Goal: Task Accomplishment & Management: Manage account settings

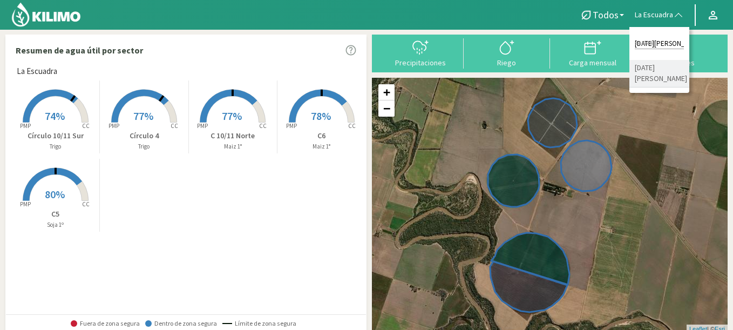
type input "[DATE][PERSON_NAME]"
click at [653, 64] on li "[DATE][PERSON_NAME]" at bounding box center [660, 74] width 60 height 28
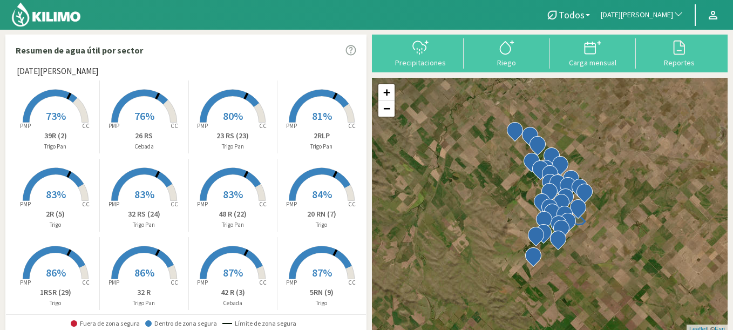
click at [315, 186] on rect at bounding box center [322, 202] width 86 height 86
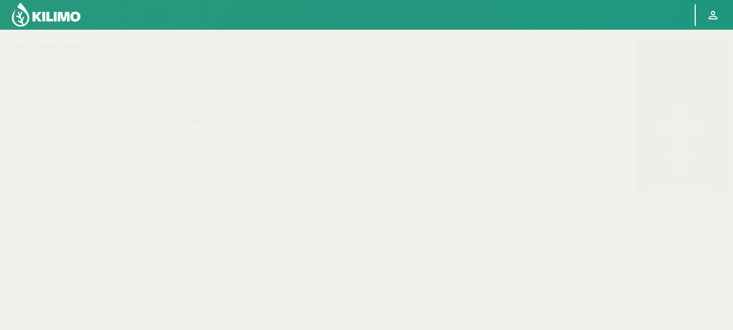
select select "243: Object"
select select "5: Object"
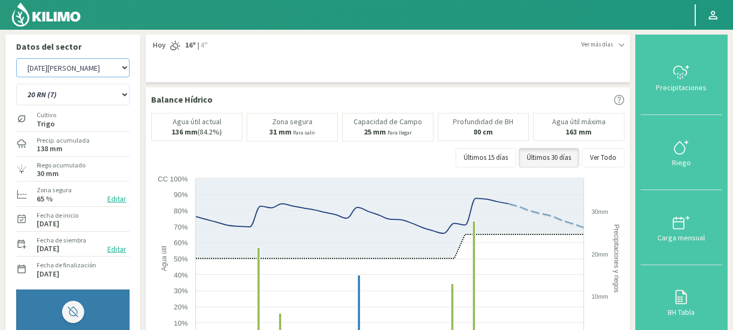
click at [63, 70] on select "Agr. Huertos de Chocalan Agrícola Bakia Agrícola [GEOGRAPHIC_DATA] - IC Agrícol…" at bounding box center [72, 67] width 113 height 19
click at [16, 58] on select "Agr. Huertos de Chocalan Agrícola Bakia Agrícola [GEOGRAPHIC_DATA] - IC Agrícol…" at bounding box center [72, 67] width 113 height 19
select select "372: Object"
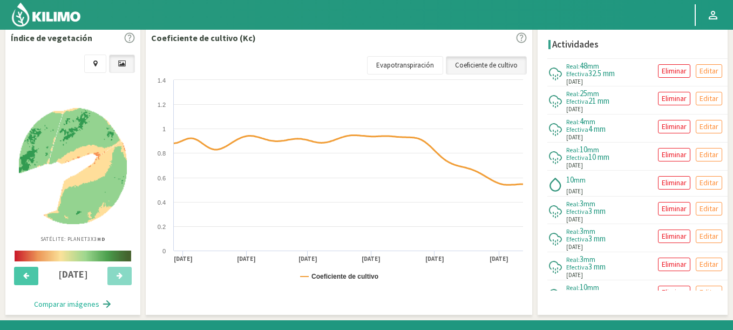
scroll to position [388, 0]
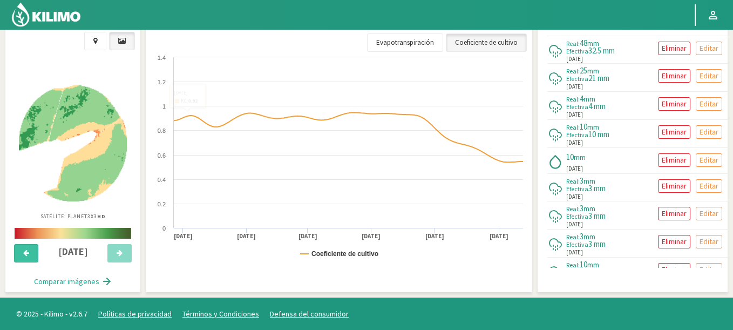
click at [29, 256] on icon at bounding box center [26, 252] width 6 height 7
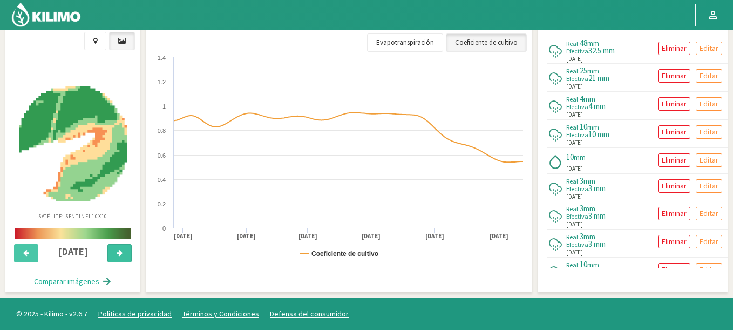
click at [112, 251] on button at bounding box center [119, 253] width 24 height 18
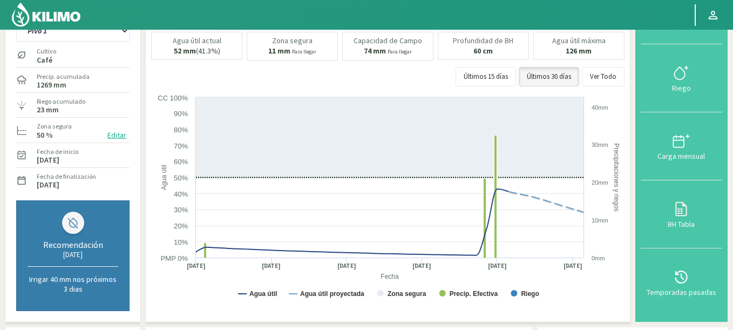
scroll to position [0, 0]
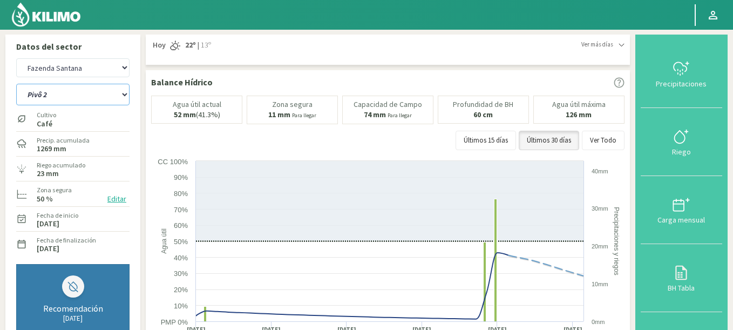
click at [16, 84] on select "Pivô 1 Pivô 2 Pivô 3 Pivô 4 Pivô 5 Talhao 4B Talhão Pedrão" at bounding box center [72, 95] width 113 height 22
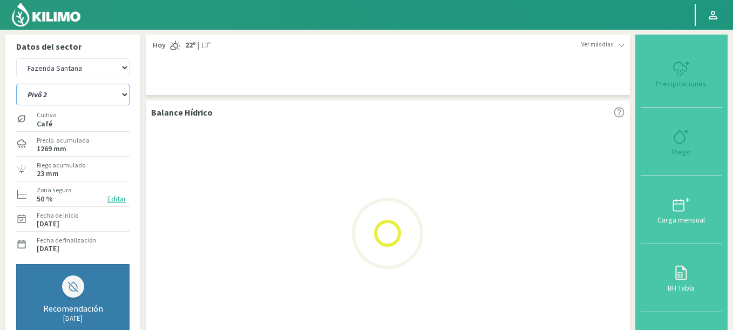
select select "31: Object"
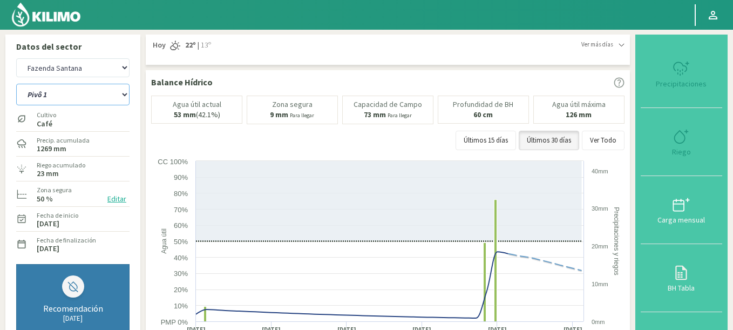
select select "649: Object"
click at [16, 84] on select "Pivô 1 Pivô 2 Pivô 3 Pivô 4 Pivô 5 Talhao 4B Talhão Pedrão" at bounding box center [72, 95] width 113 height 22
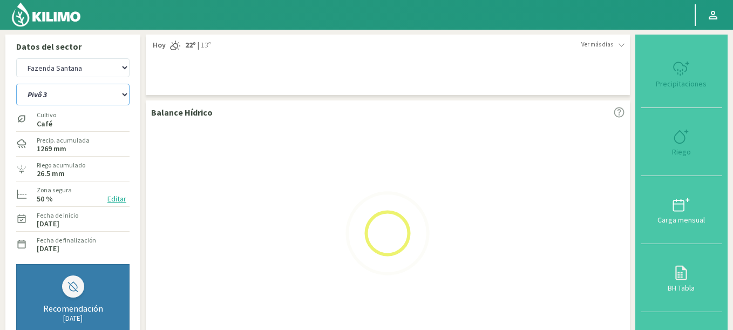
select select "39: Object"
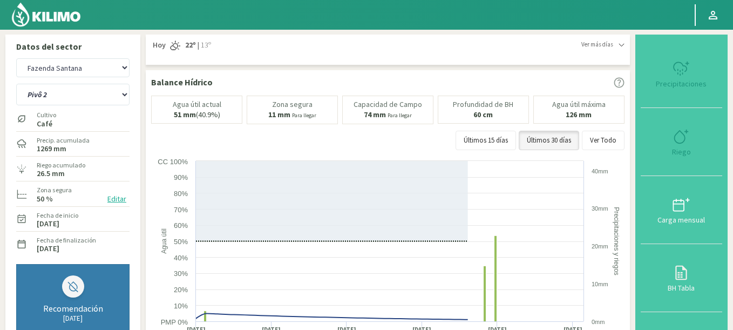
click at [113, 197] on button "Editar" at bounding box center [116, 199] width 25 height 12
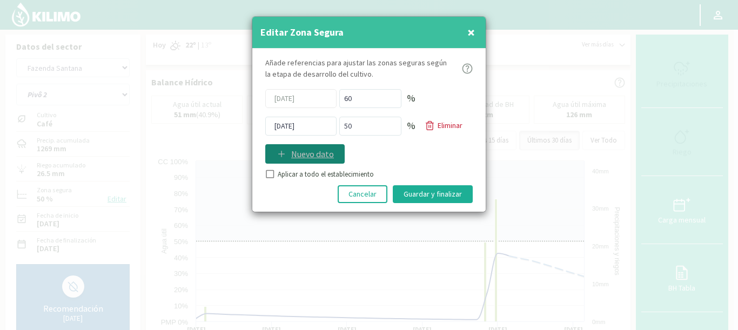
select select "926: Object"
select select "47: Object"
click at [309, 127] on input "[DATE]" at bounding box center [300, 126] width 71 height 19
click at [307, 125] on input "[DATE]" at bounding box center [300, 126] width 71 height 19
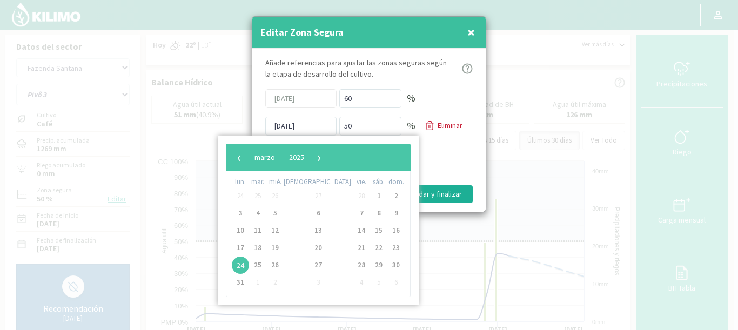
click at [443, 99] on div "[DATE] 60 %" at bounding box center [368, 98] width 207 height 19
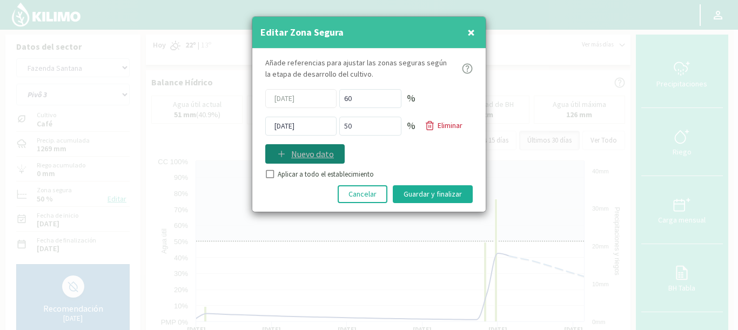
click at [282, 153] on icon at bounding box center [281, 153] width 11 height 11
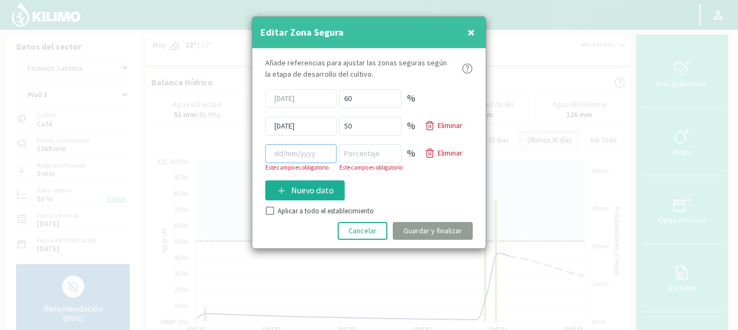
click at [294, 154] on input at bounding box center [300, 153] width 71 height 19
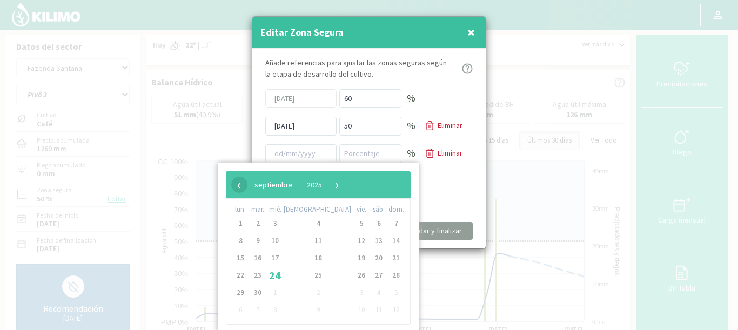
click at [237, 186] on span "‹" at bounding box center [239, 185] width 16 height 16
click at [320, 185] on span "›" at bounding box center [311, 185] width 16 height 16
click at [353, 222] on span "1" at bounding box center [361, 223] width 17 height 17
type input "[DATE]"
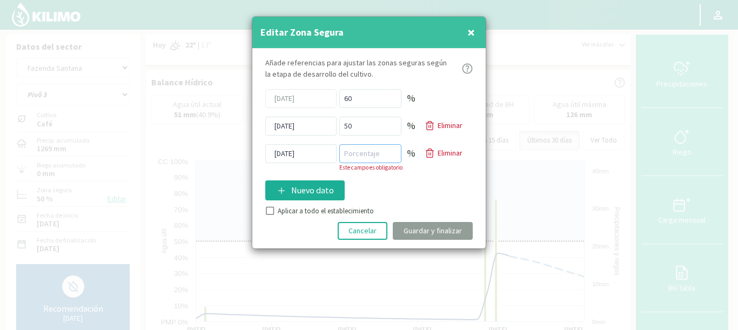
click at [357, 153] on input "number" at bounding box center [370, 153] width 62 height 19
type input "40"
click at [274, 213] on div "Añade referencias para ajustar las zonas seguras [PERSON_NAME] de desarrollo de…" at bounding box center [368, 149] width 233 height 200
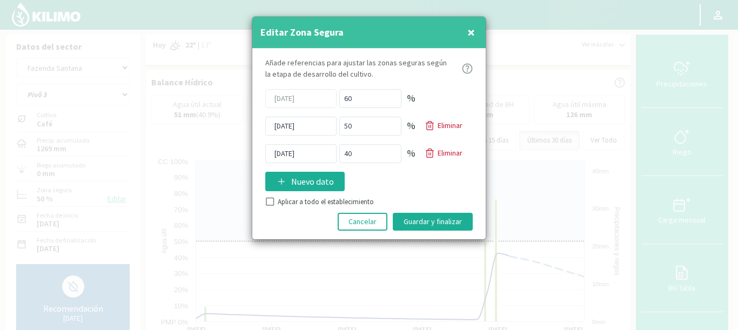
click at [271, 200] on input "Aplicar a todo el establecimiento" at bounding box center [269, 203] width 11 height 11
checkbox input "true"
click at [423, 223] on button "Guardar y finalizar" at bounding box center [433, 222] width 80 height 18
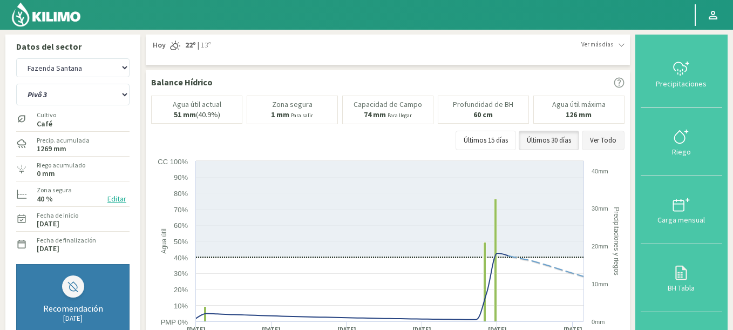
click at [613, 131] on button "Ver Todo" at bounding box center [603, 140] width 43 height 19
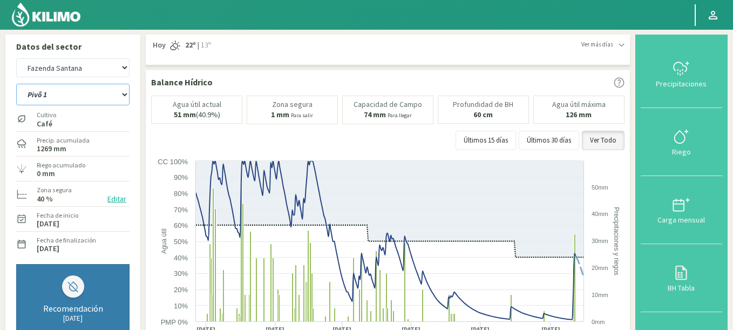
click at [16, 84] on select "Pivô 1 Pivô 2 Pivô 3 Pivô 4 Pivô 5 Talhao 4B Talhão Pedrão" at bounding box center [72, 95] width 113 height 22
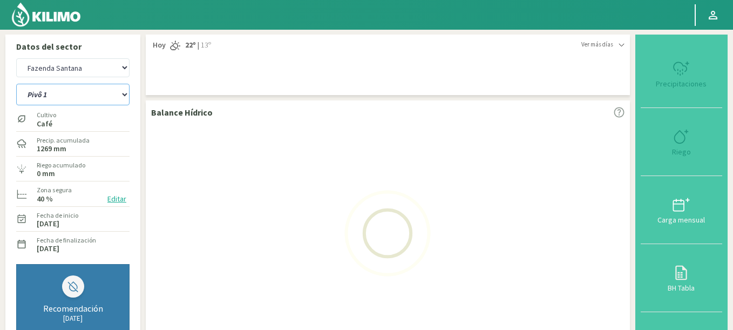
select select "47: Object"
select select "1203: Object"
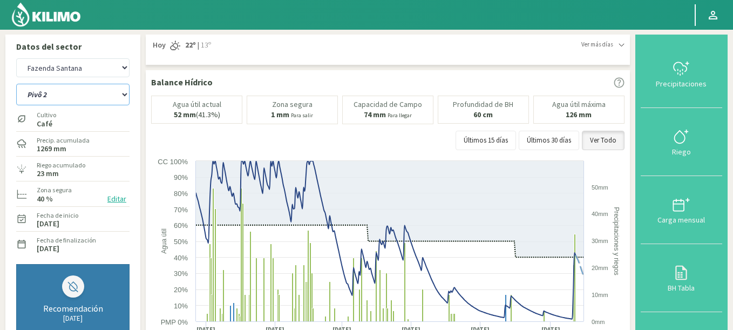
click at [16, 84] on select "Pivô 1 Pivô 2 Pivô 3 Pivô 4 Pivô 5 Talhao 4B Talhão Pedrão" at bounding box center [72, 95] width 113 height 22
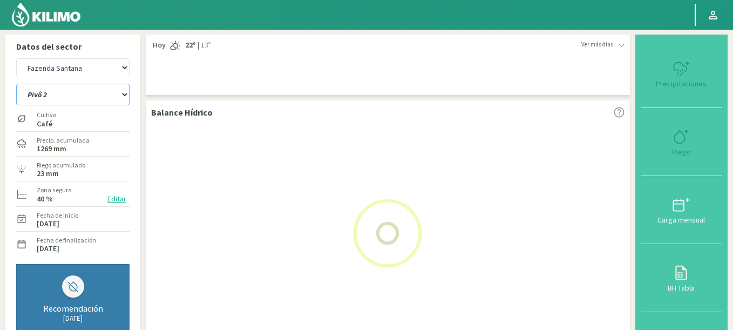
select select "52: Object"
select select "1480: Object"
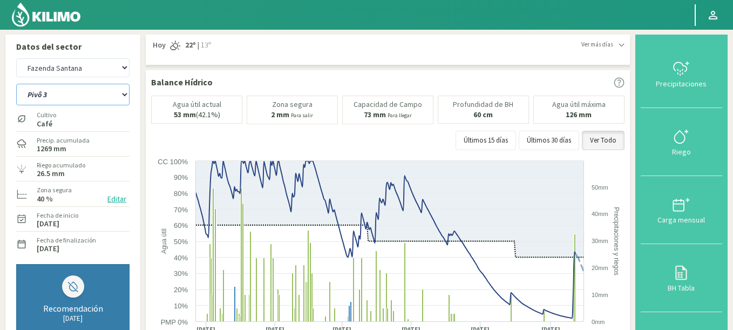
click at [16, 84] on select "Pivô 1 Pivô 2 Pivô 3 Pivô 4 Pivô 5 Talhao 4B Talhão Pedrão" at bounding box center [72, 95] width 113 height 22
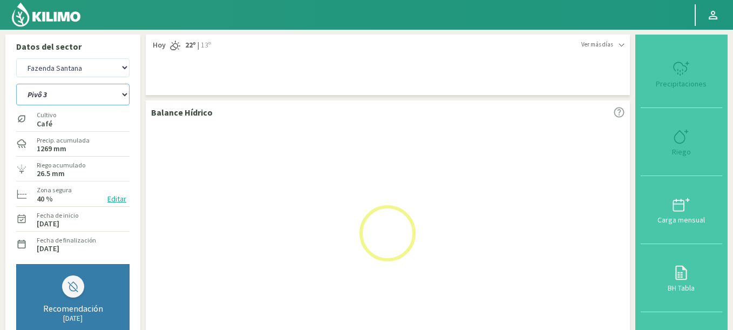
select select "60: Object"
select select "1757: Object"
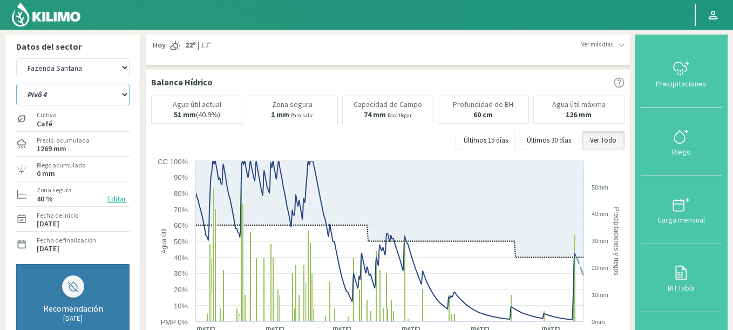
click at [16, 84] on select "Pivô 1 Pivô 2 Pivô 3 Pivô 4 Pivô 5 Talhao 4B Talhão Pedrão" at bounding box center [72, 95] width 113 height 22
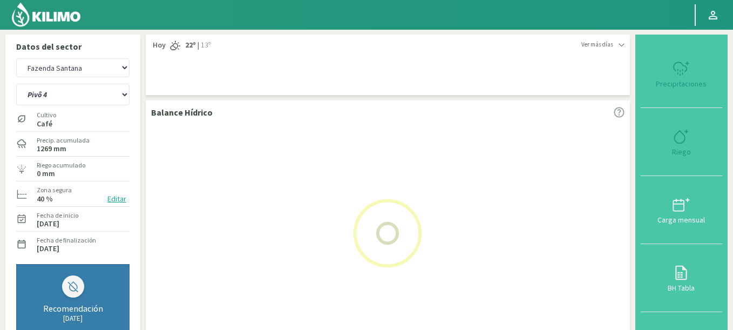
select select "68: Object"
select select "2034: Object"
select select "76: Object"
